Goal: Task Accomplishment & Management: Manage account settings

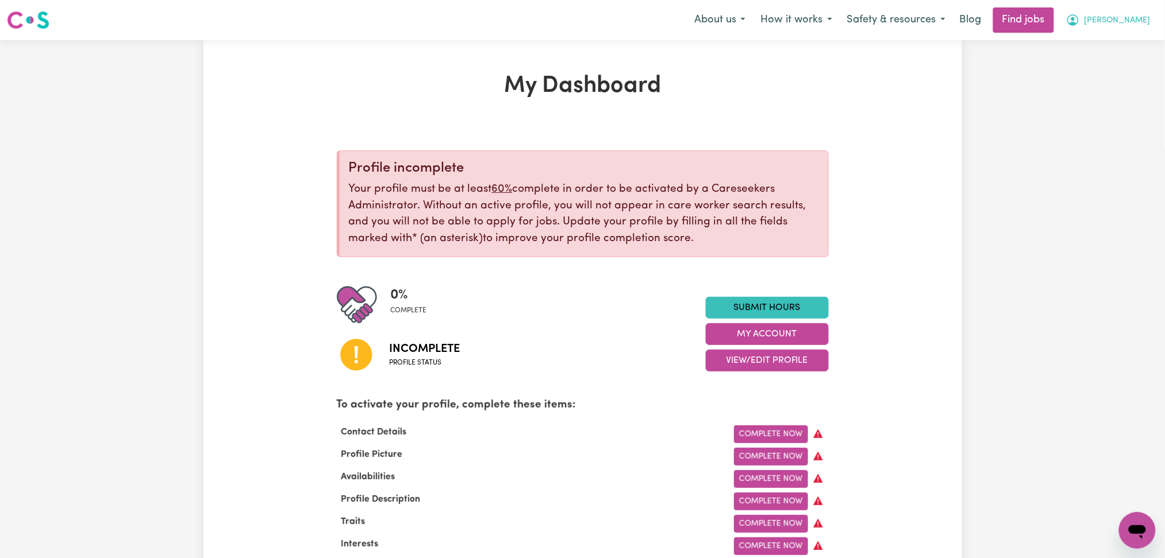
click at [1104, 21] on span "[PERSON_NAME]" at bounding box center [1117, 20] width 66 height 13
click at [1097, 82] on link "Logout" at bounding box center [1111, 88] width 91 height 22
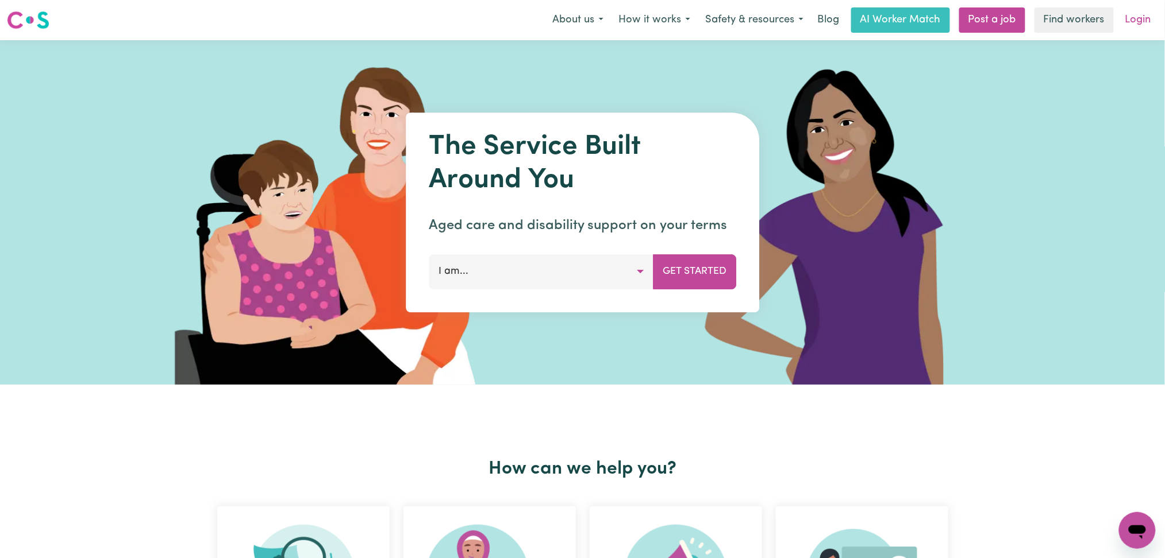
click at [1155, 20] on link "Login" at bounding box center [1138, 19] width 40 height 25
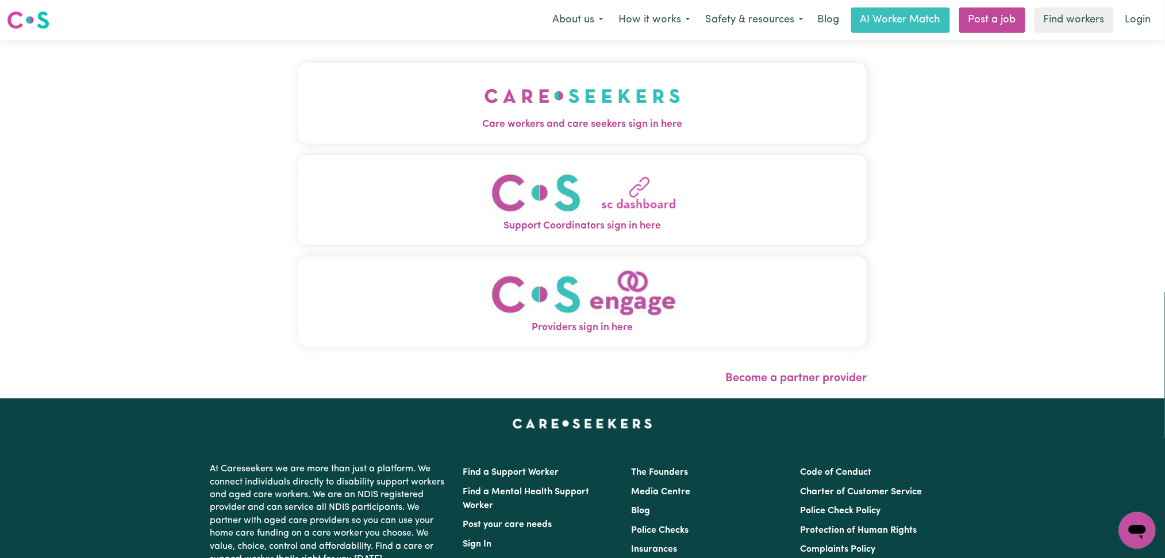
click at [598, 125] on span "Care workers and care seekers sign in here" at bounding box center [582, 124] width 569 height 15
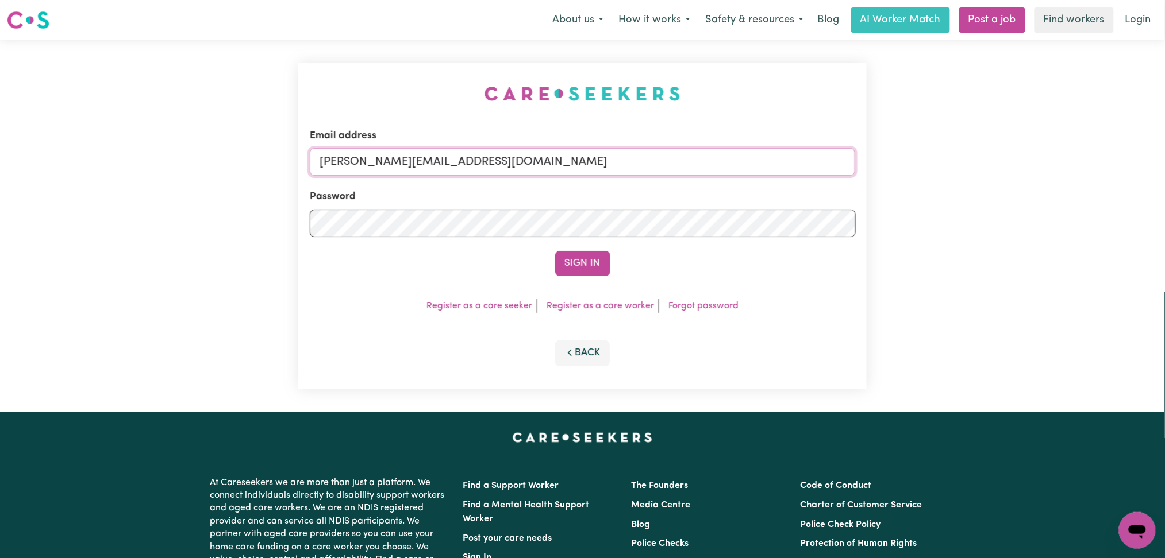
click at [445, 161] on input "[PERSON_NAME][EMAIL_ADDRESS][DOMAIN_NAME]" at bounding box center [583, 162] width 546 height 28
drag, startPoint x: 377, startPoint y: 156, endPoint x: 607, endPoint y: 156, distance: 229.8
click at [607, 156] on input "[EMAIL_ADDRESS][DOMAIN_NAME]" at bounding box center [583, 162] width 546 height 28
type input "[EMAIL_ADDRESS][DOMAIN_NAME]"
click at [569, 274] on button "Sign In" at bounding box center [582, 263] width 55 height 25
